Goal: Obtain resource: Download file/media

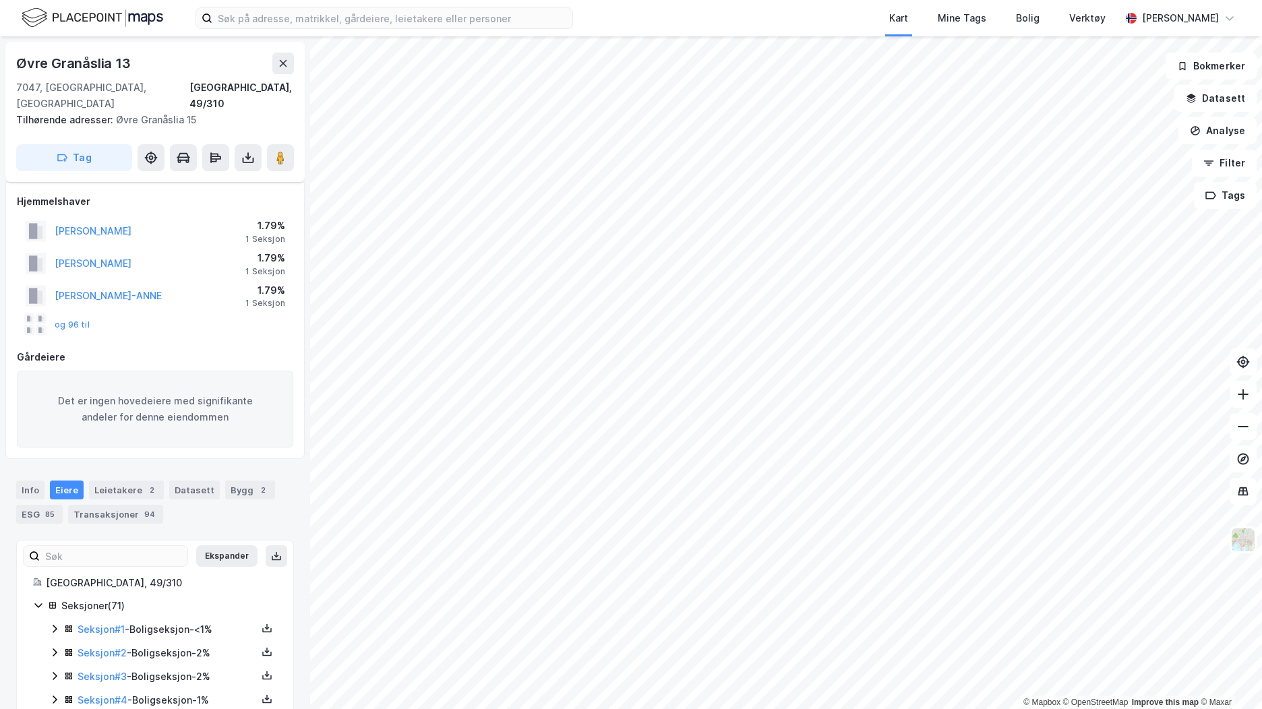
scroll to position [67, 0]
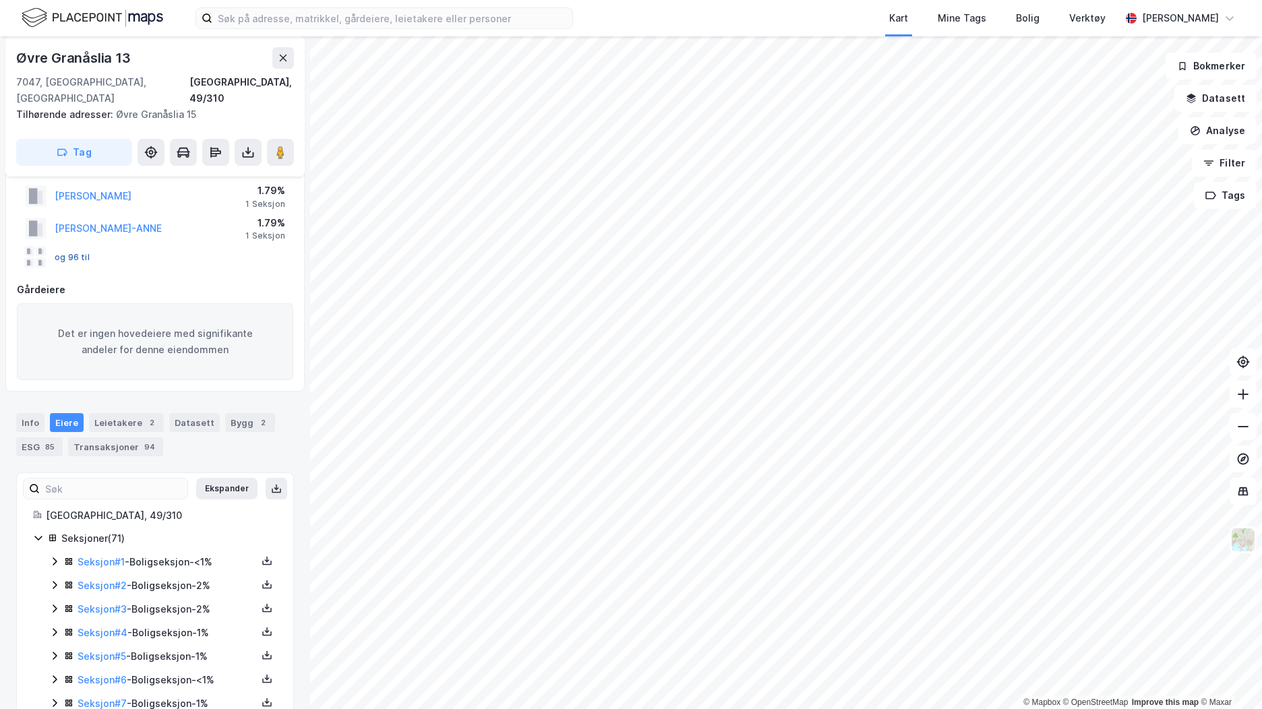
click at [0, 0] on button "og 96 til" at bounding box center [0, 0] width 0 height 0
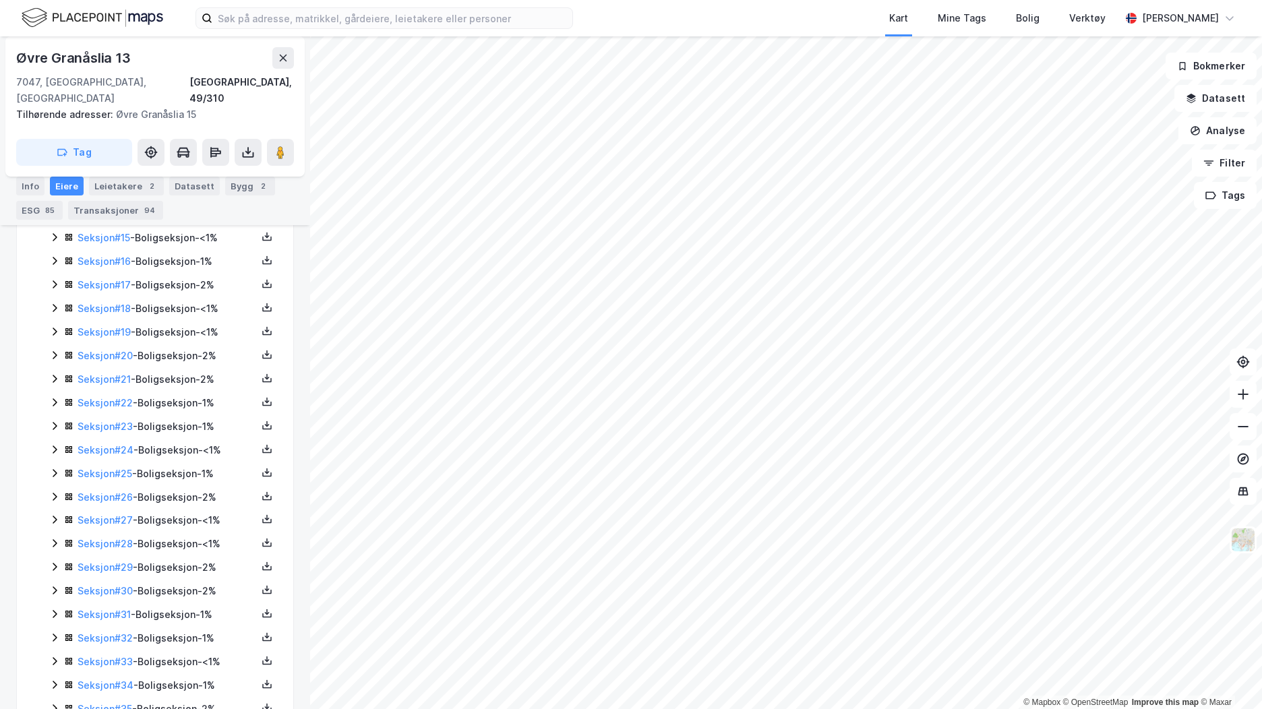
scroll to position [449, 0]
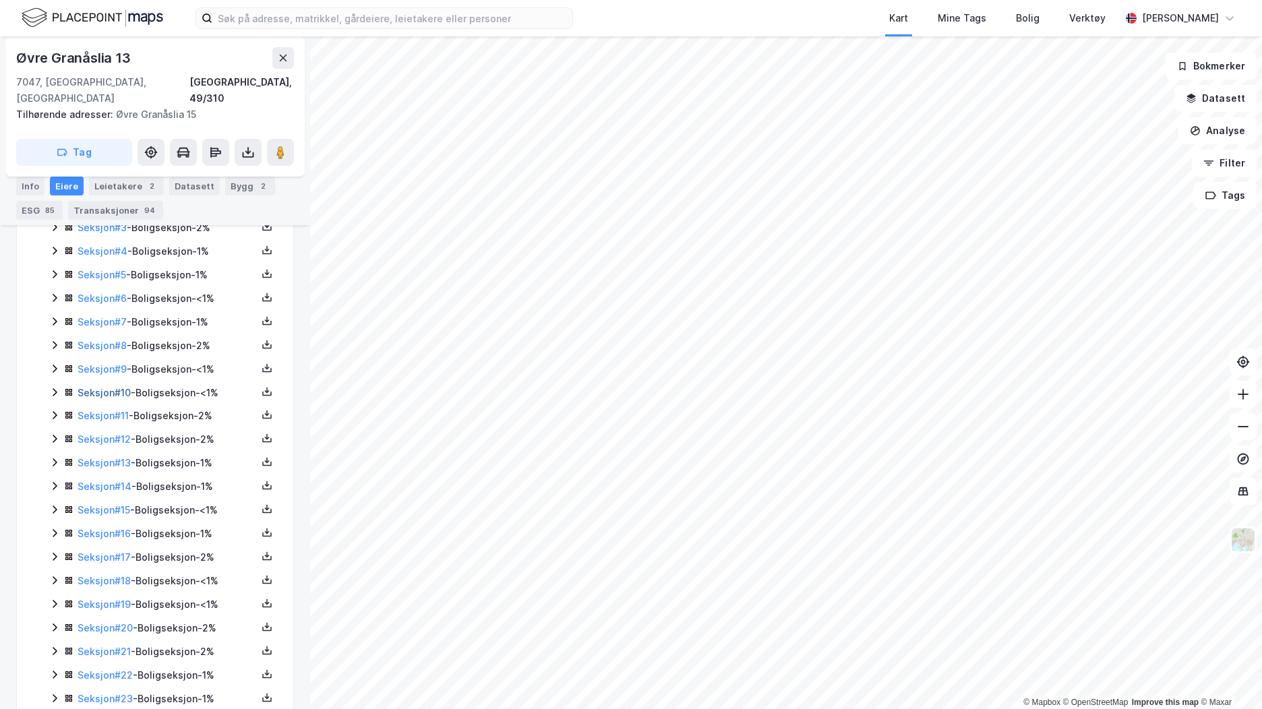
click at [110, 387] on link "Seksjon # 10" at bounding box center [104, 392] width 53 height 11
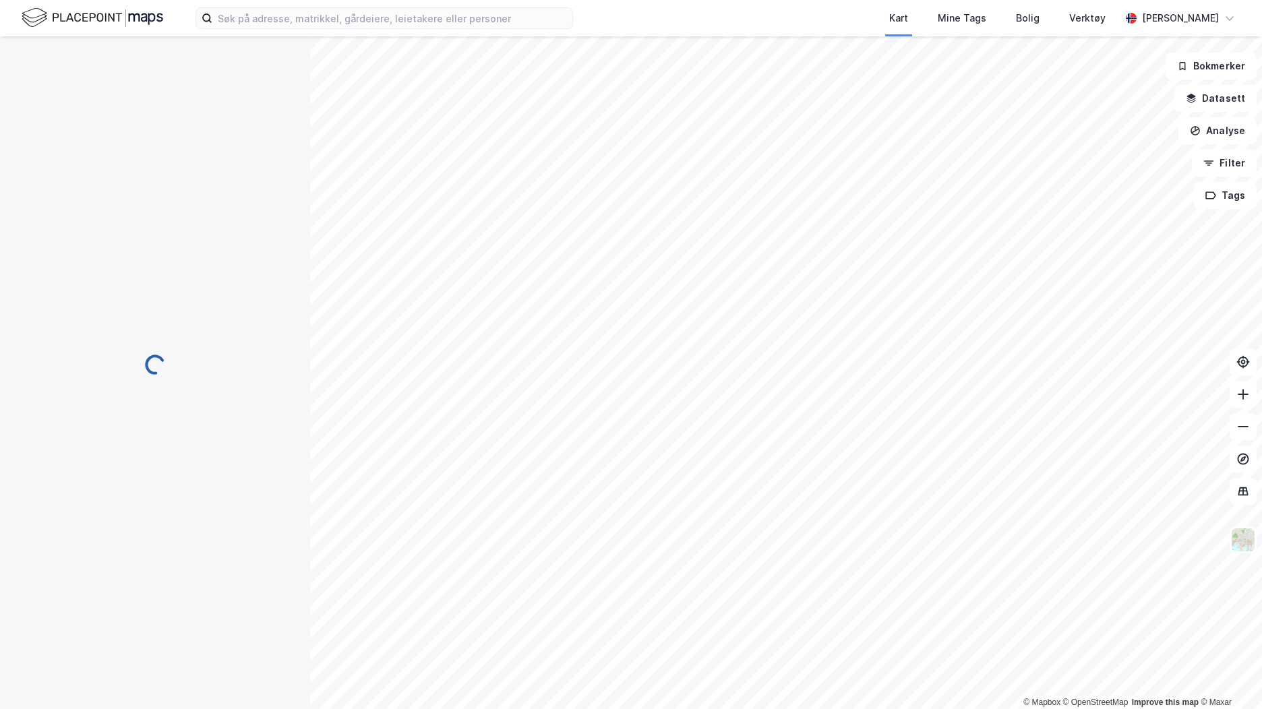
scroll to position [43, 0]
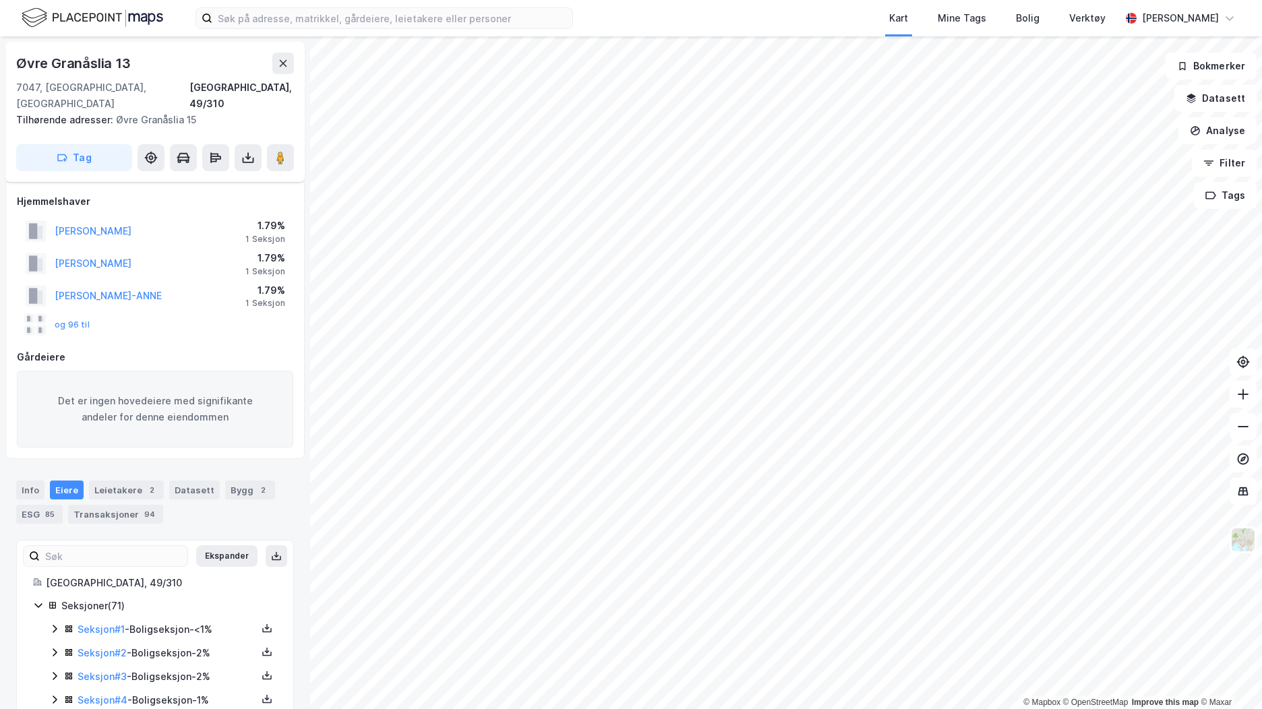
scroll to position [449, 0]
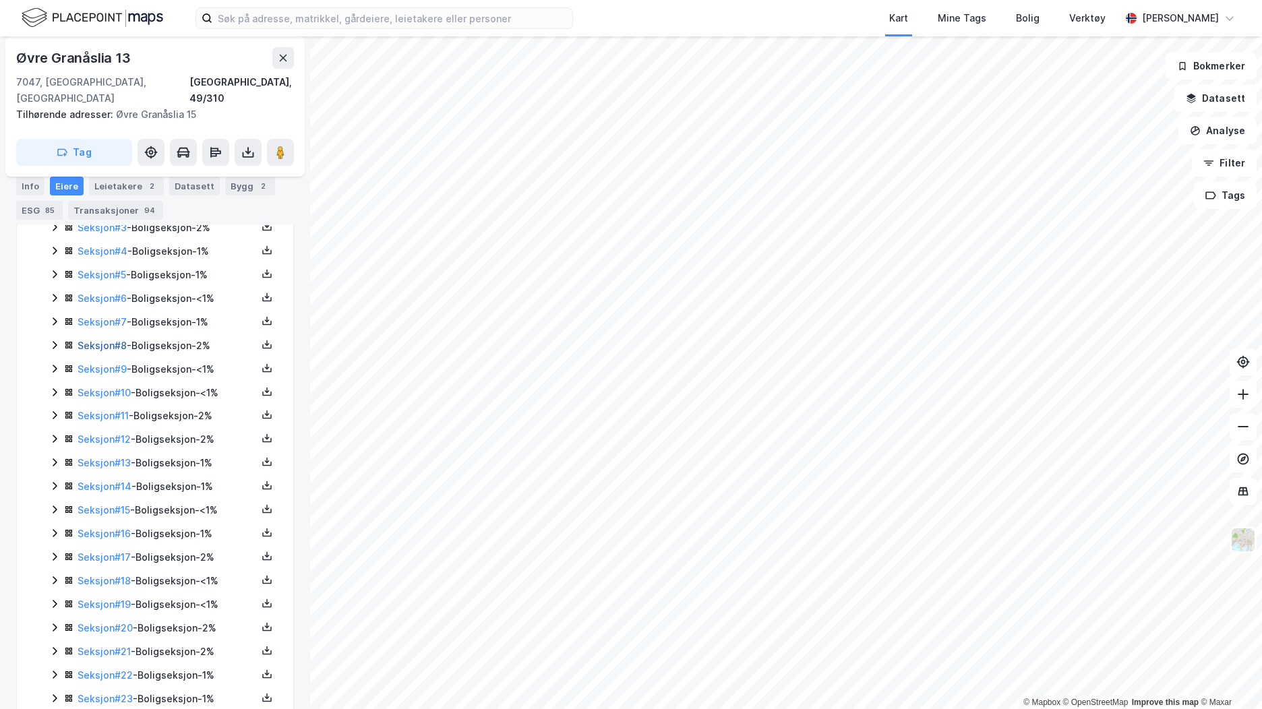
click at [99, 340] on link "Seksjon # 8" at bounding box center [102, 345] width 49 height 11
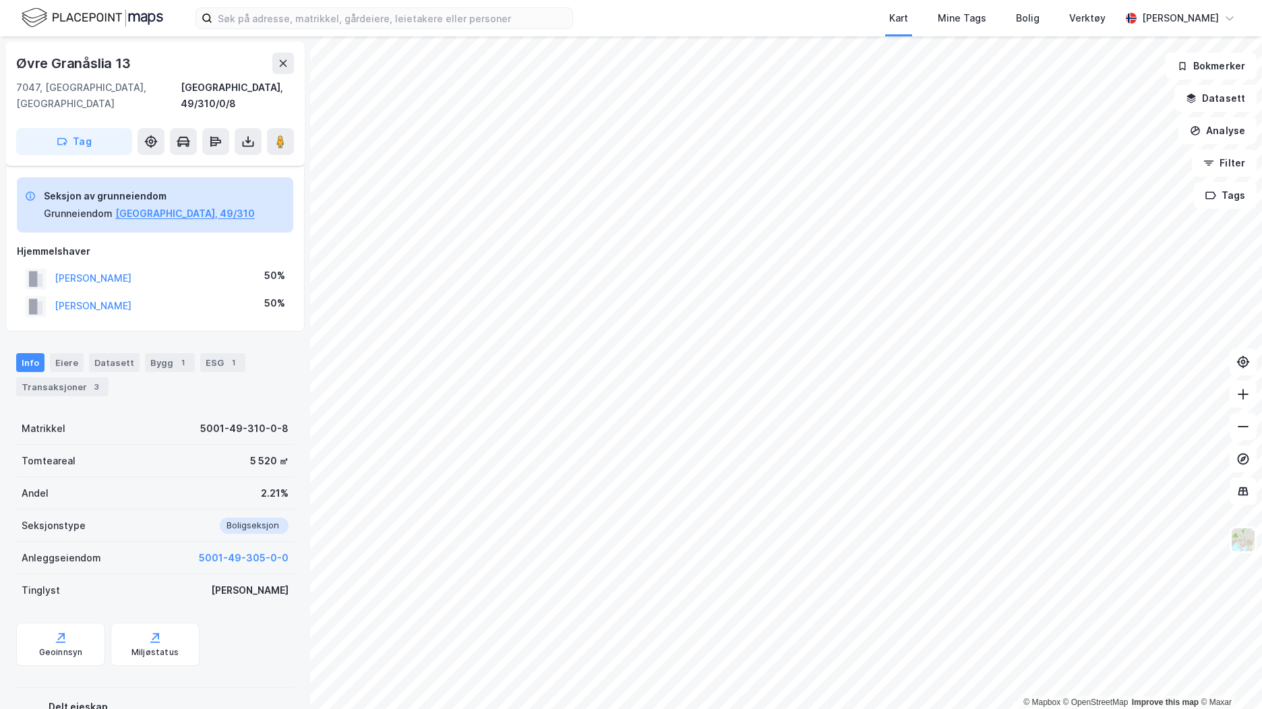
scroll to position [82, 0]
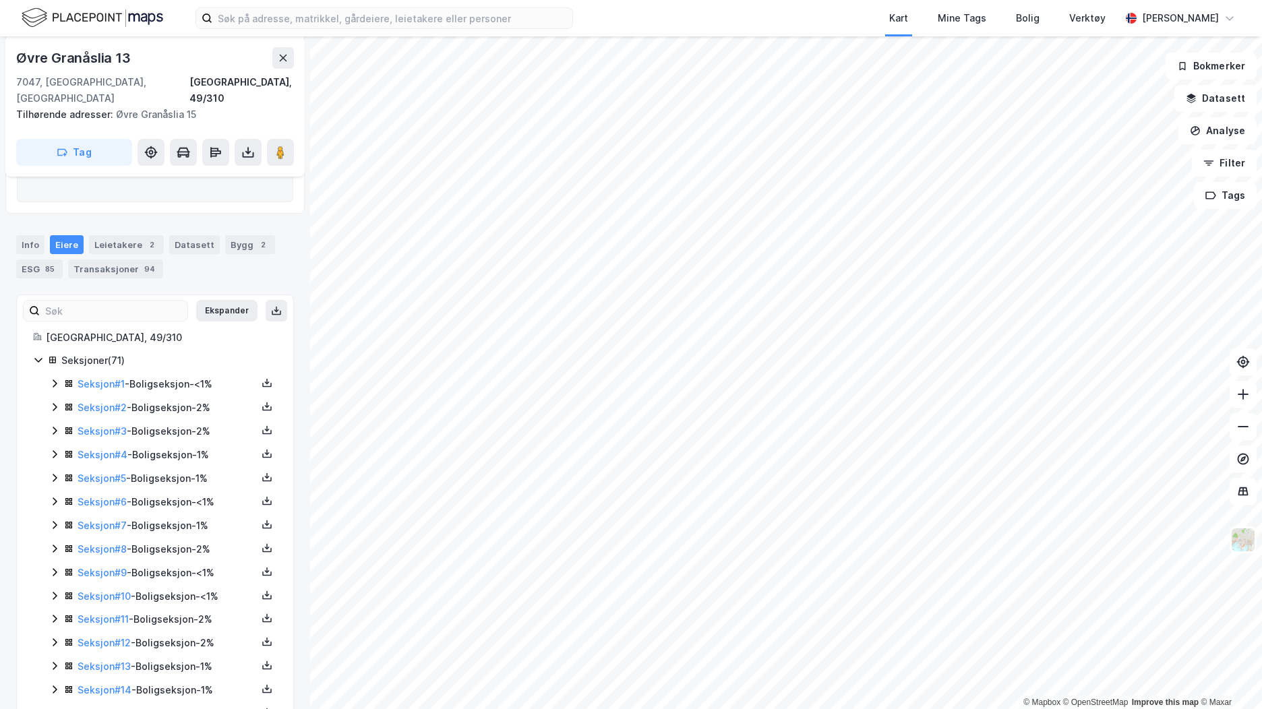
scroll to position [284, 0]
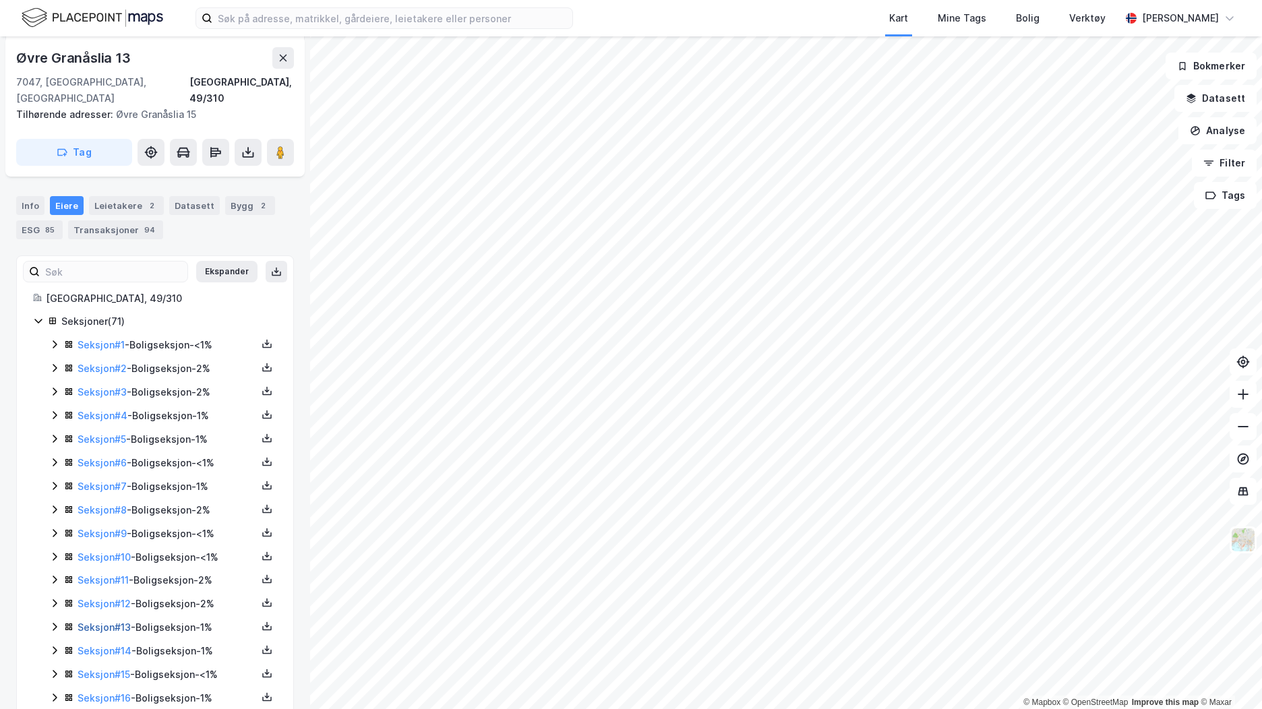
click at [106, 621] on link "Seksjon # 13" at bounding box center [104, 626] width 53 height 11
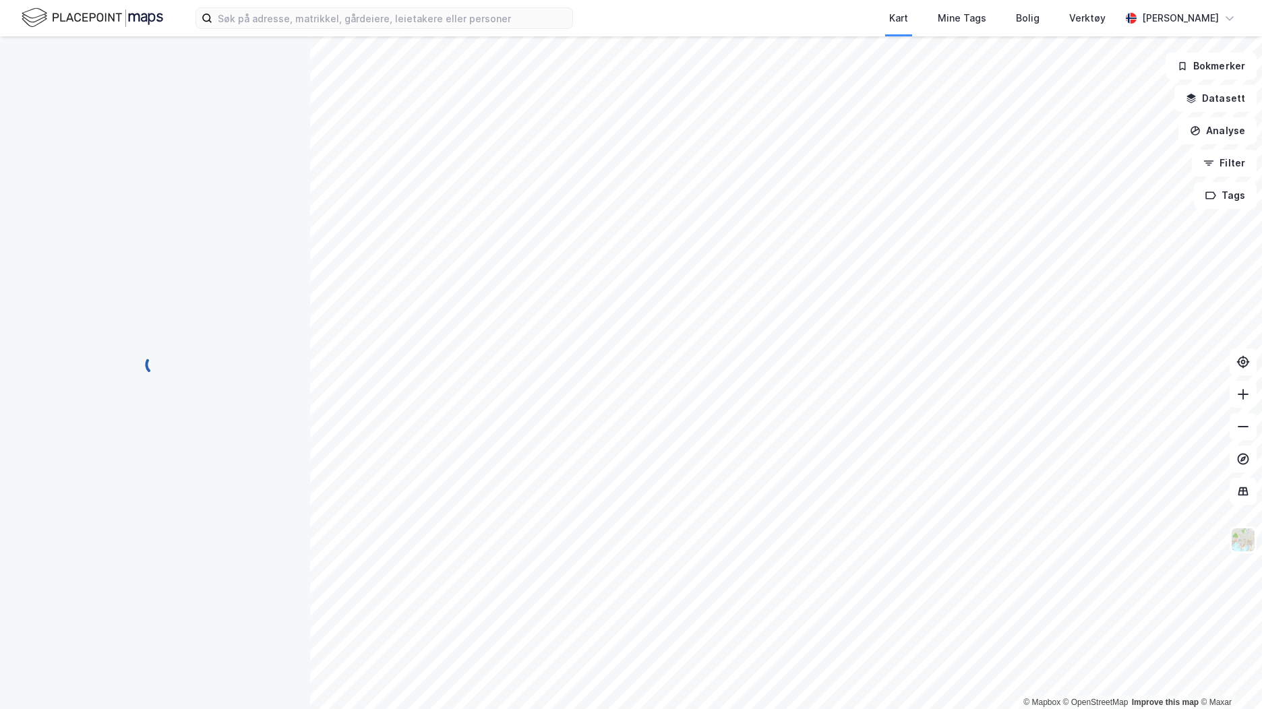
scroll to position [43, 0]
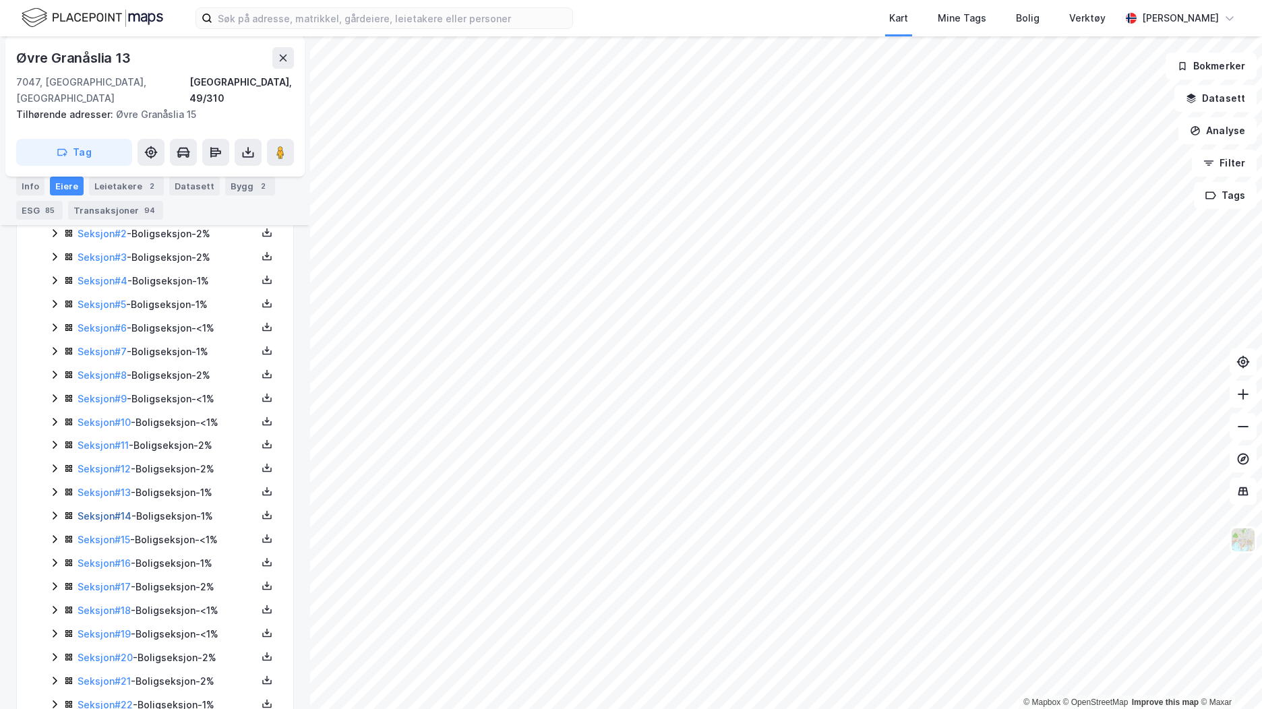
click at [111, 510] on link "Seksjon # 14" at bounding box center [105, 515] width 54 height 11
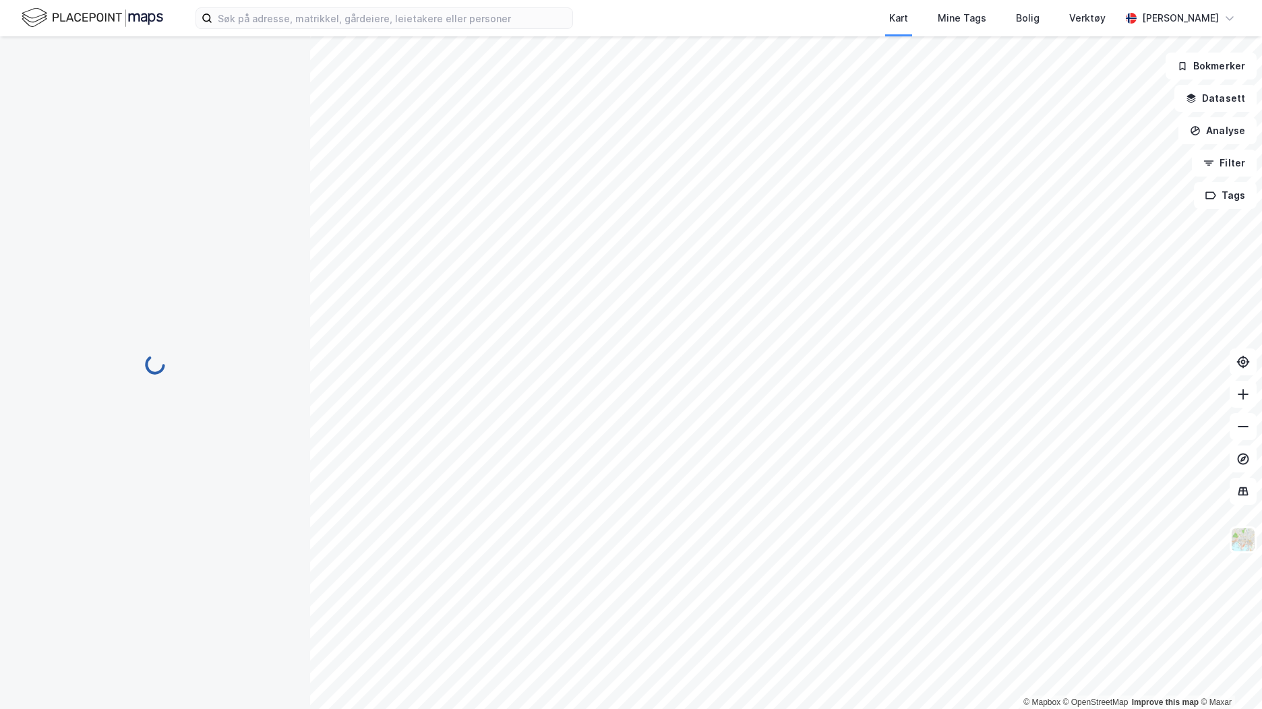
scroll to position [419, 0]
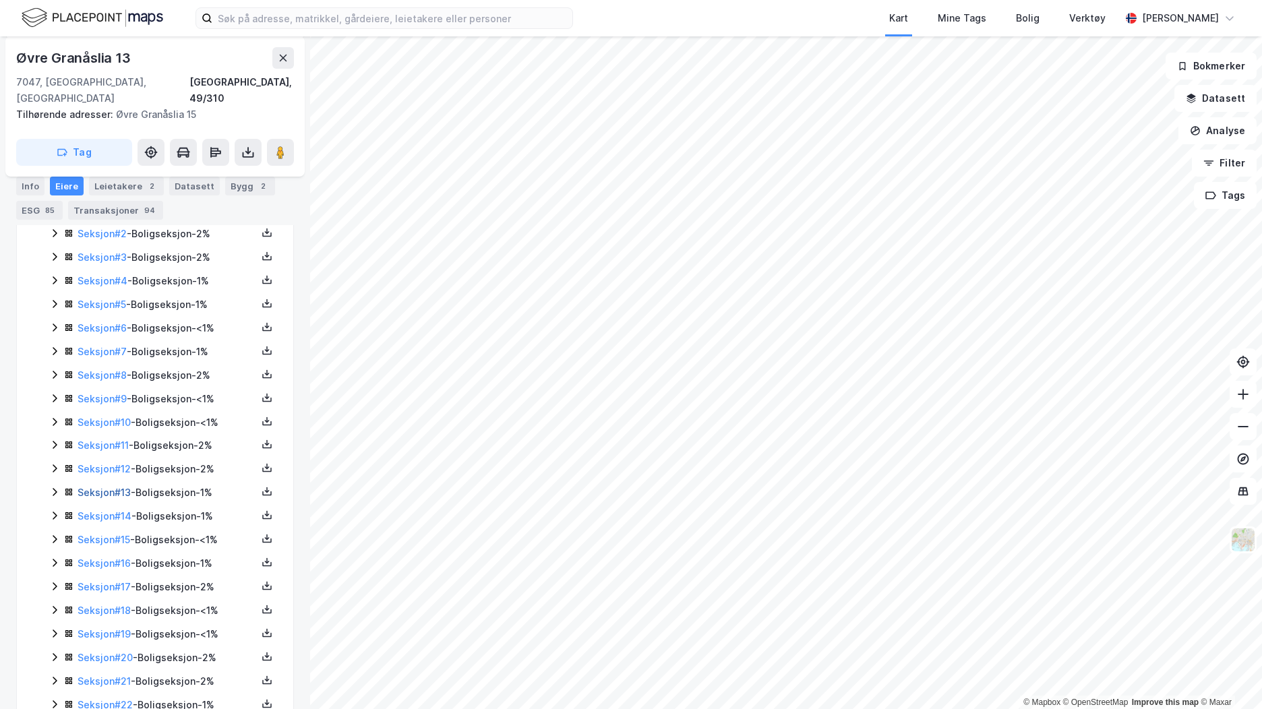
click at [108, 487] on link "Seksjon # 13" at bounding box center [104, 492] width 53 height 11
click at [117, 463] on link "Seksjon # 12" at bounding box center [104, 468] width 53 height 11
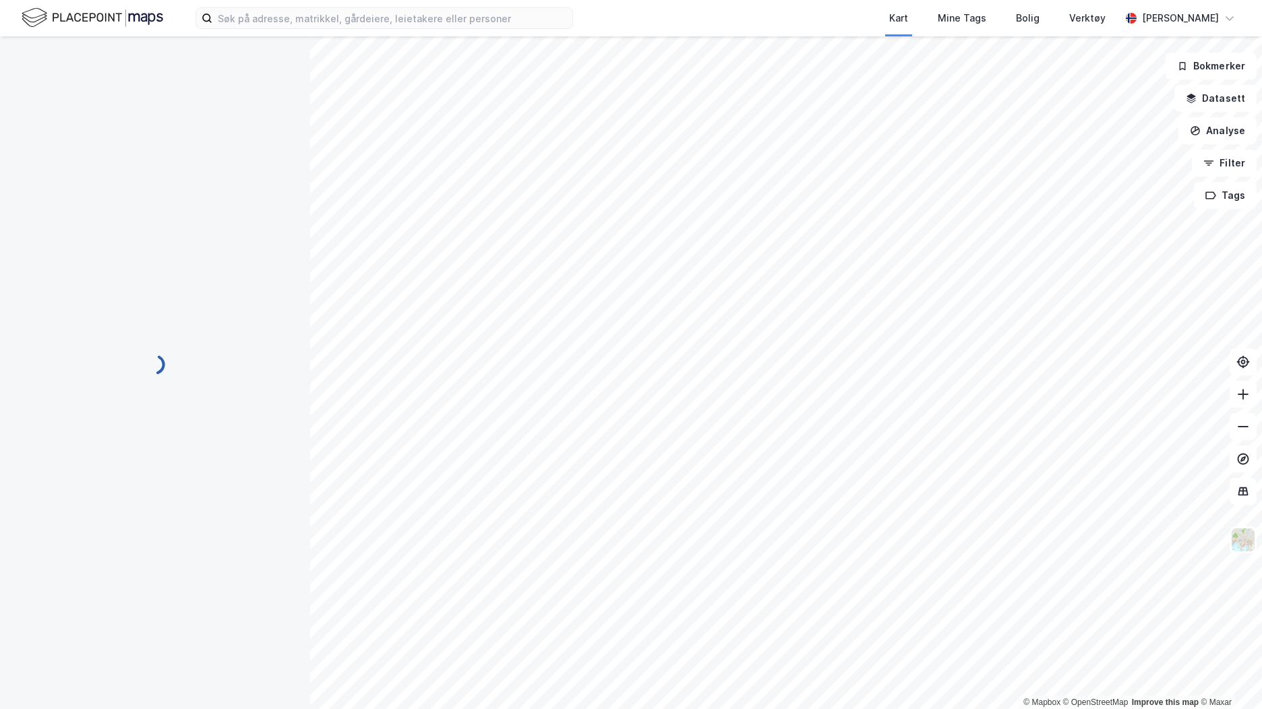
scroll to position [82, 0]
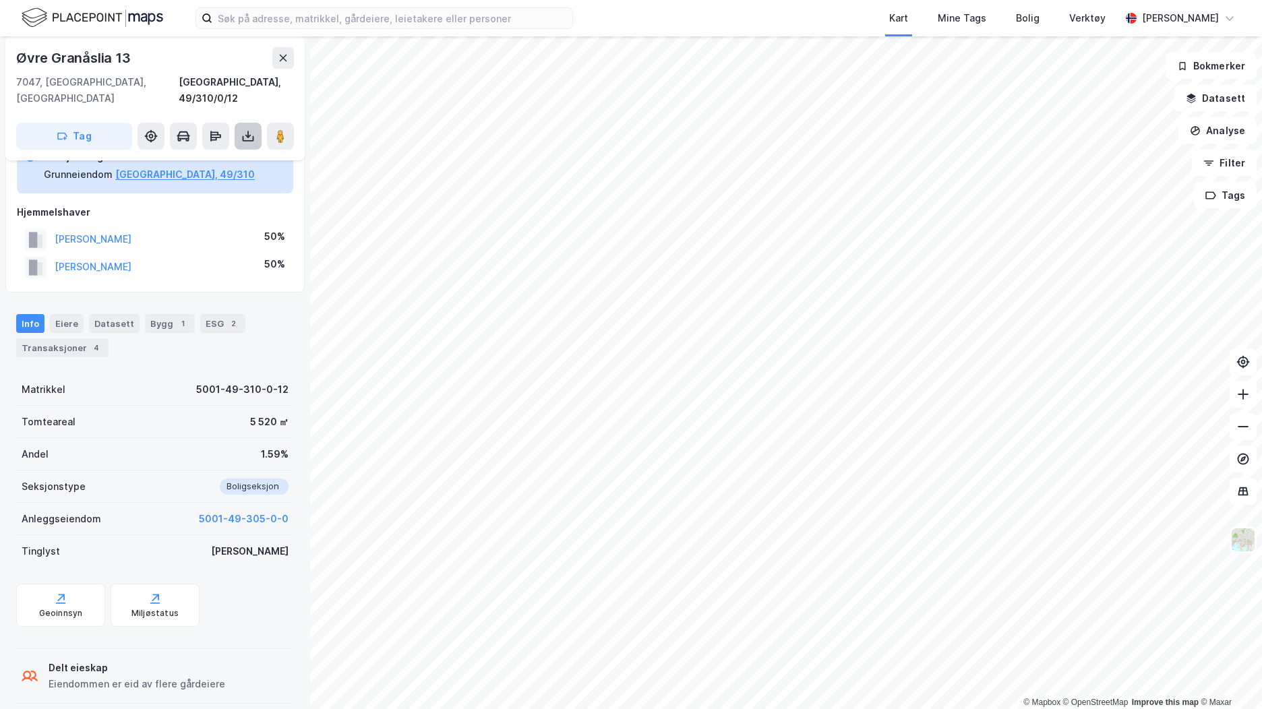
click at [239, 123] on button at bounding box center [248, 136] width 27 height 27
click at [202, 158] on div "Last ned grunnbok" at bounding box center [181, 163] width 78 height 11
